Goal: Task Accomplishment & Management: Use online tool/utility

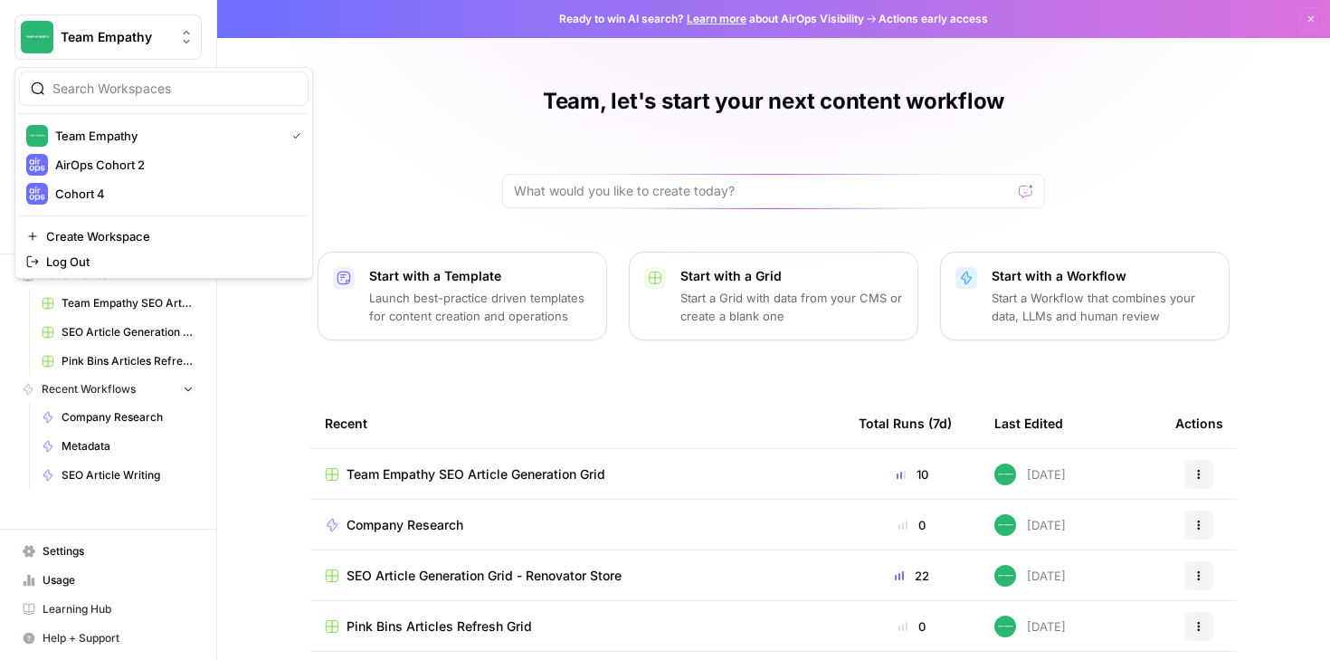
click at [133, 37] on span "Team Empathy" at bounding box center [115, 37] width 109 height 18
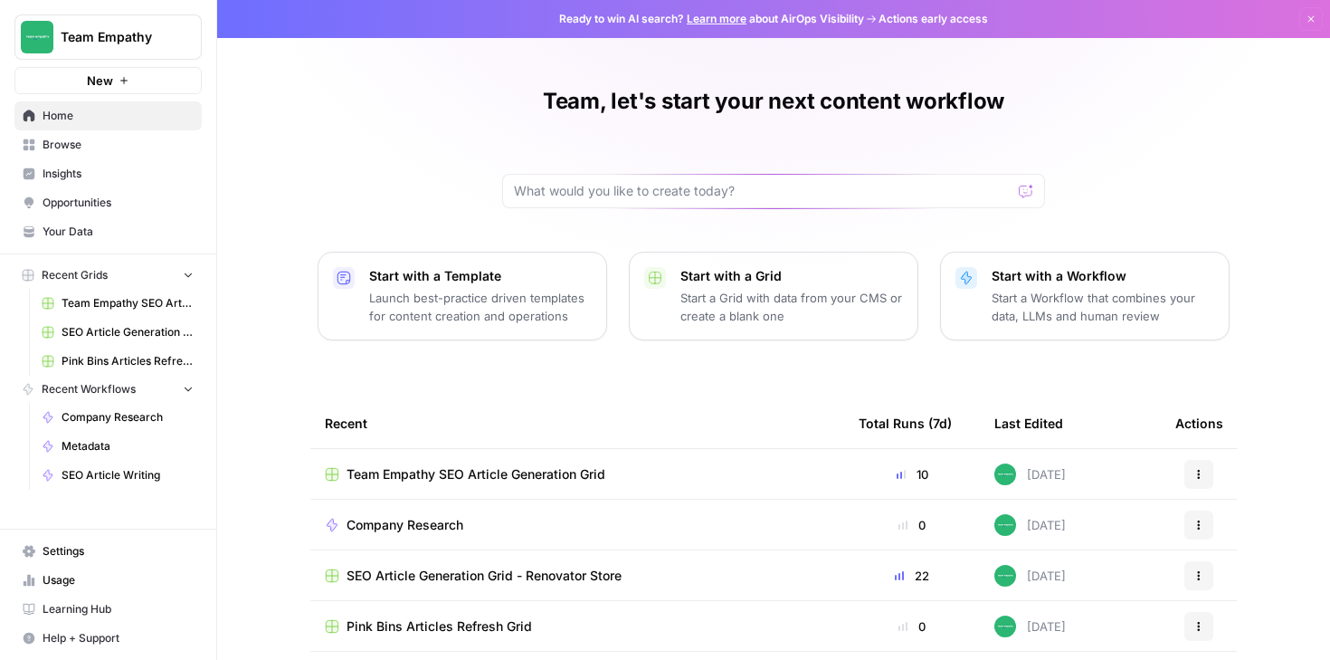
click at [133, 37] on span "Team Empathy" at bounding box center [115, 37] width 109 height 18
click at [100, 307] on span "Team Empathy SEO Article Generation Grid" at bounding box center [128, 303] width 132 height 16
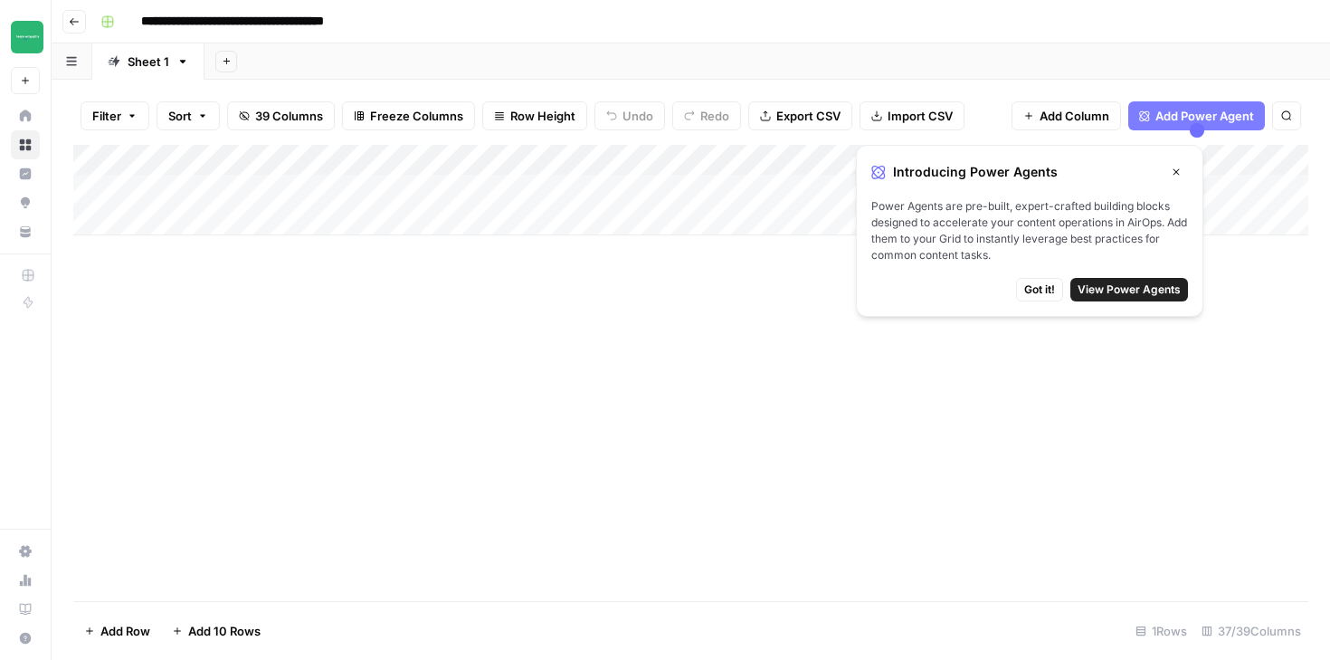
click at [1047, 287] on span "Got it!" at bounding box center [1039, 289] width 31 height 16
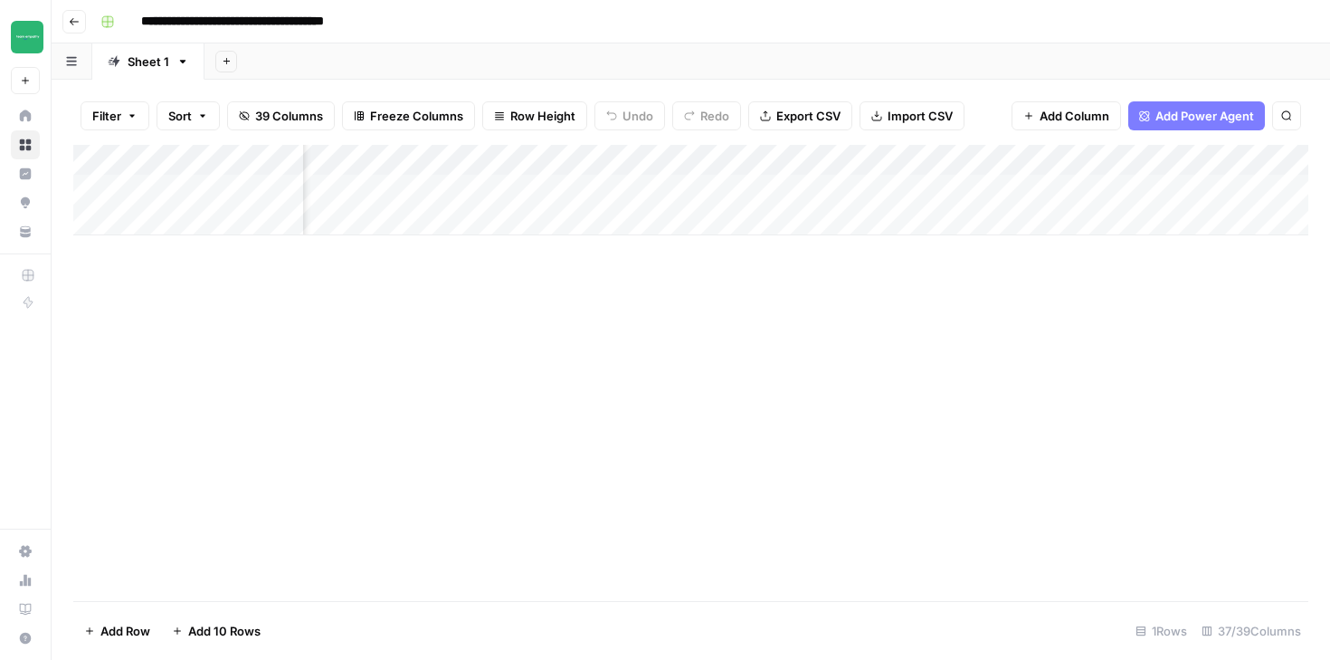
scroll to position [0, 5389]
click at [1170, 188] on div "Add Column" at bounding box center [690, 190] width 1235 height 90
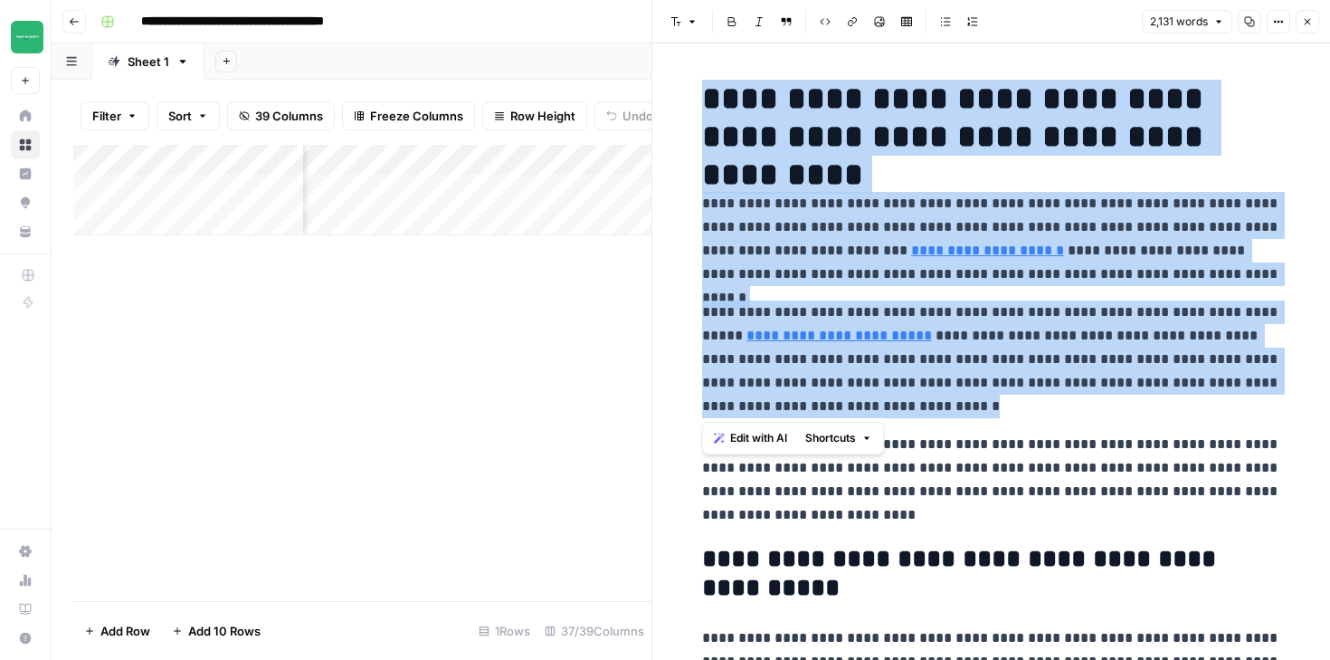
drag, startPoint x: 698, startPoint y: 93, endPoint x: 1208, endPoint y: 154, distance: 513.0
click at [1250, 25] on icon "button" at bounding box center [1249, 21] width 11 height 11
